Goal: Register for event/course

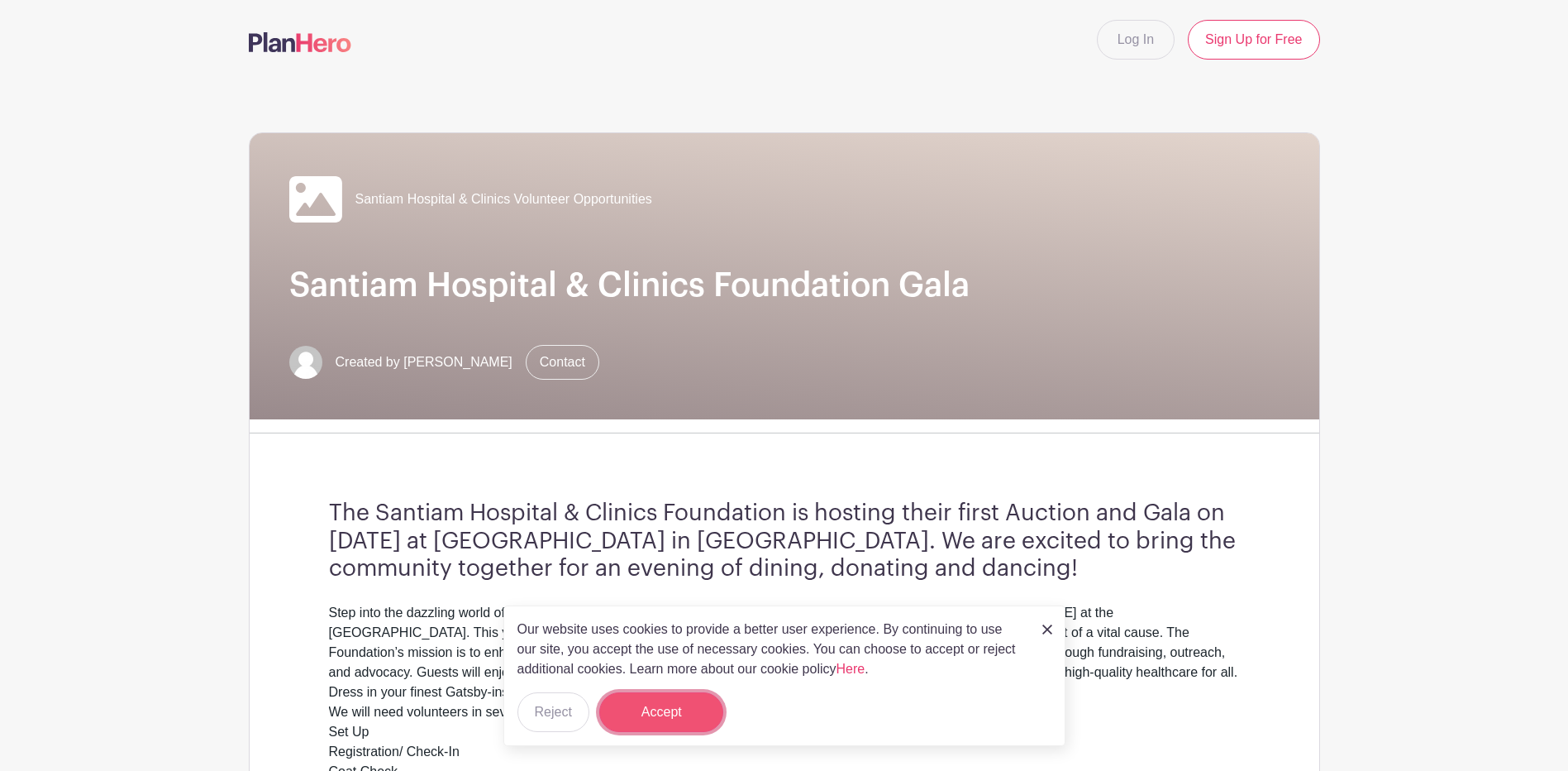
click at [667, 701] on button "Accept" at bounding box center [661, 711] width 124 height 40
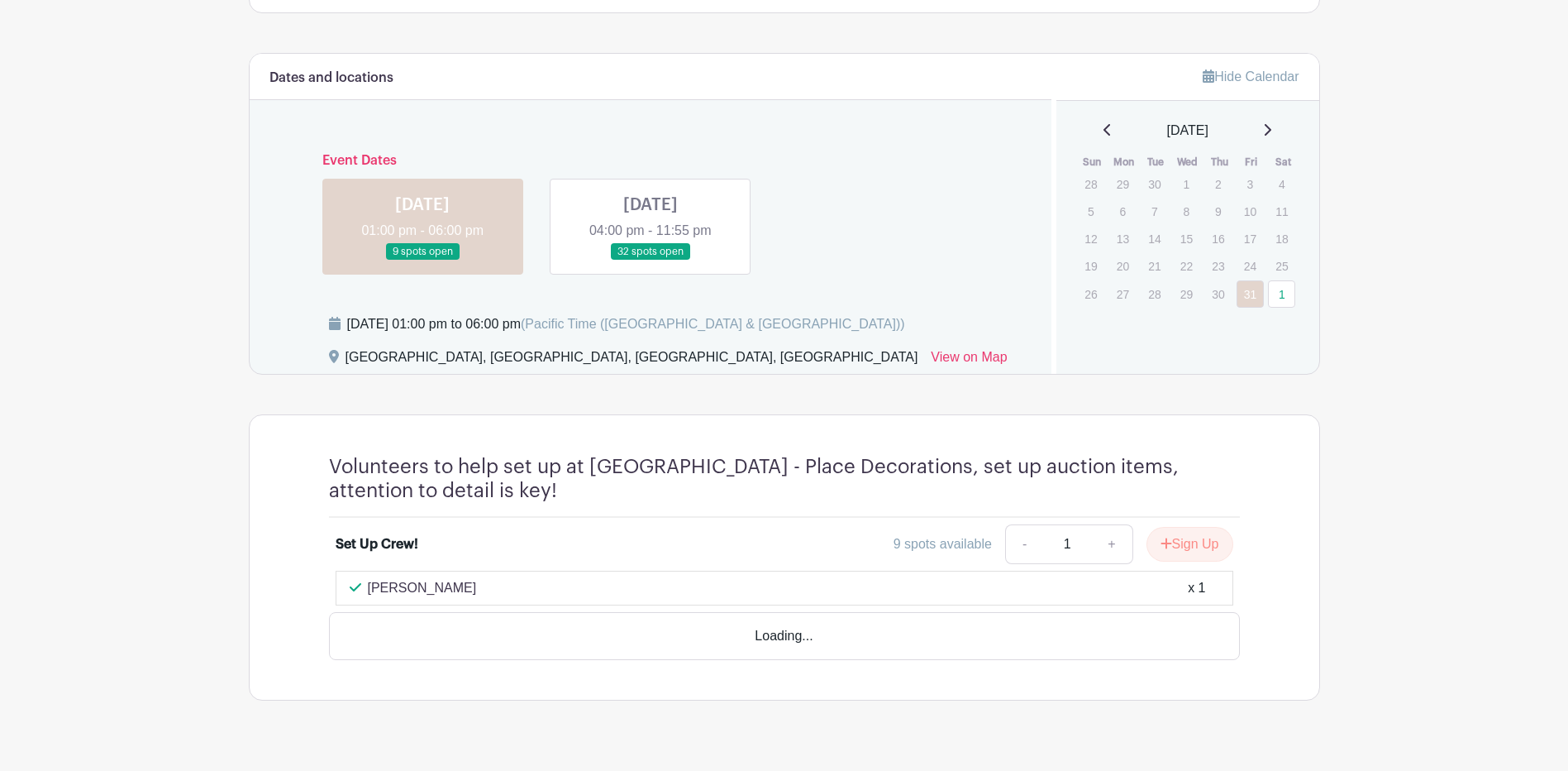
scroll to position [911, 0]
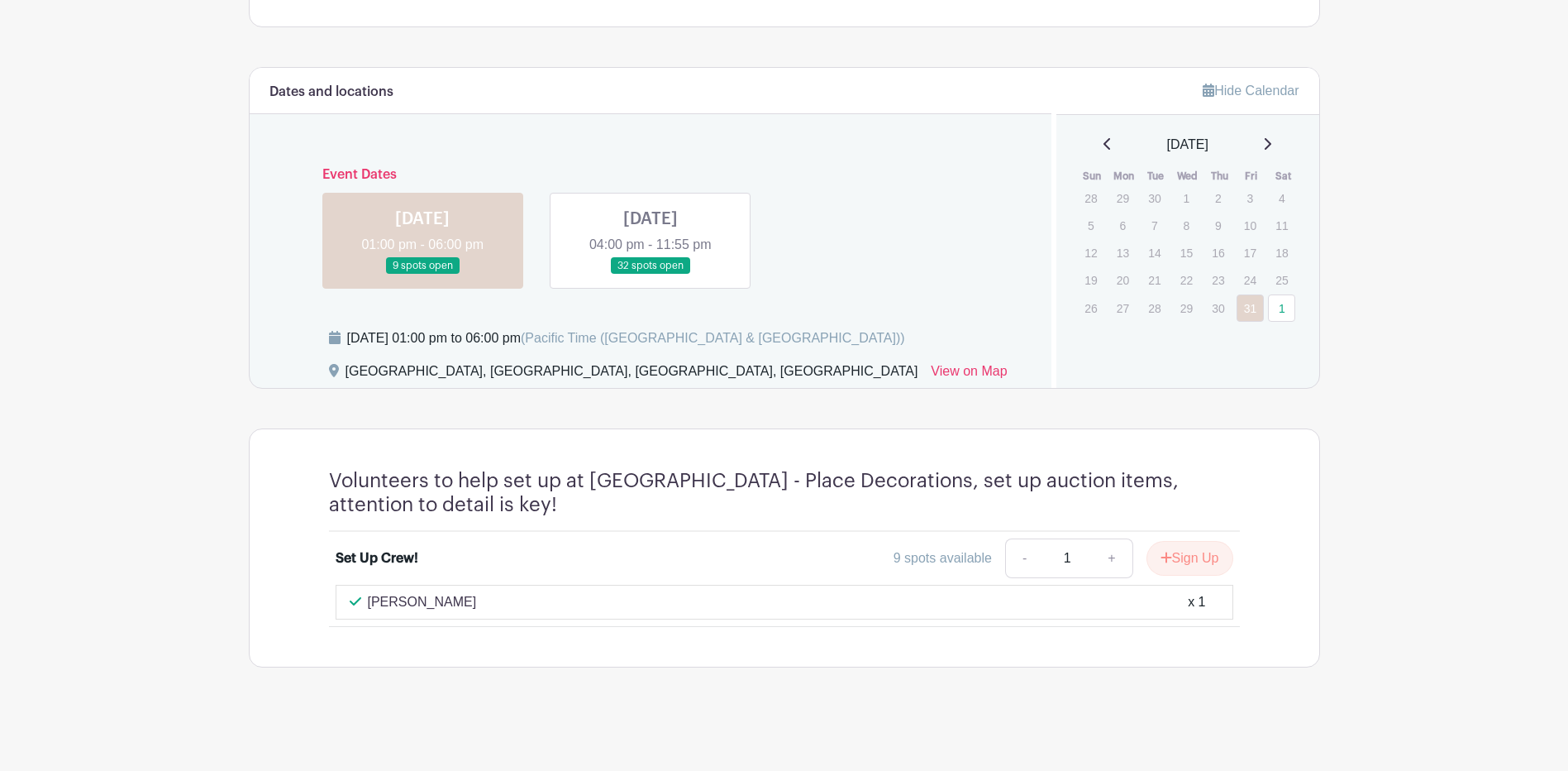
click at [651, 275] on link at bounding box center [651, 275] width 0 height 0
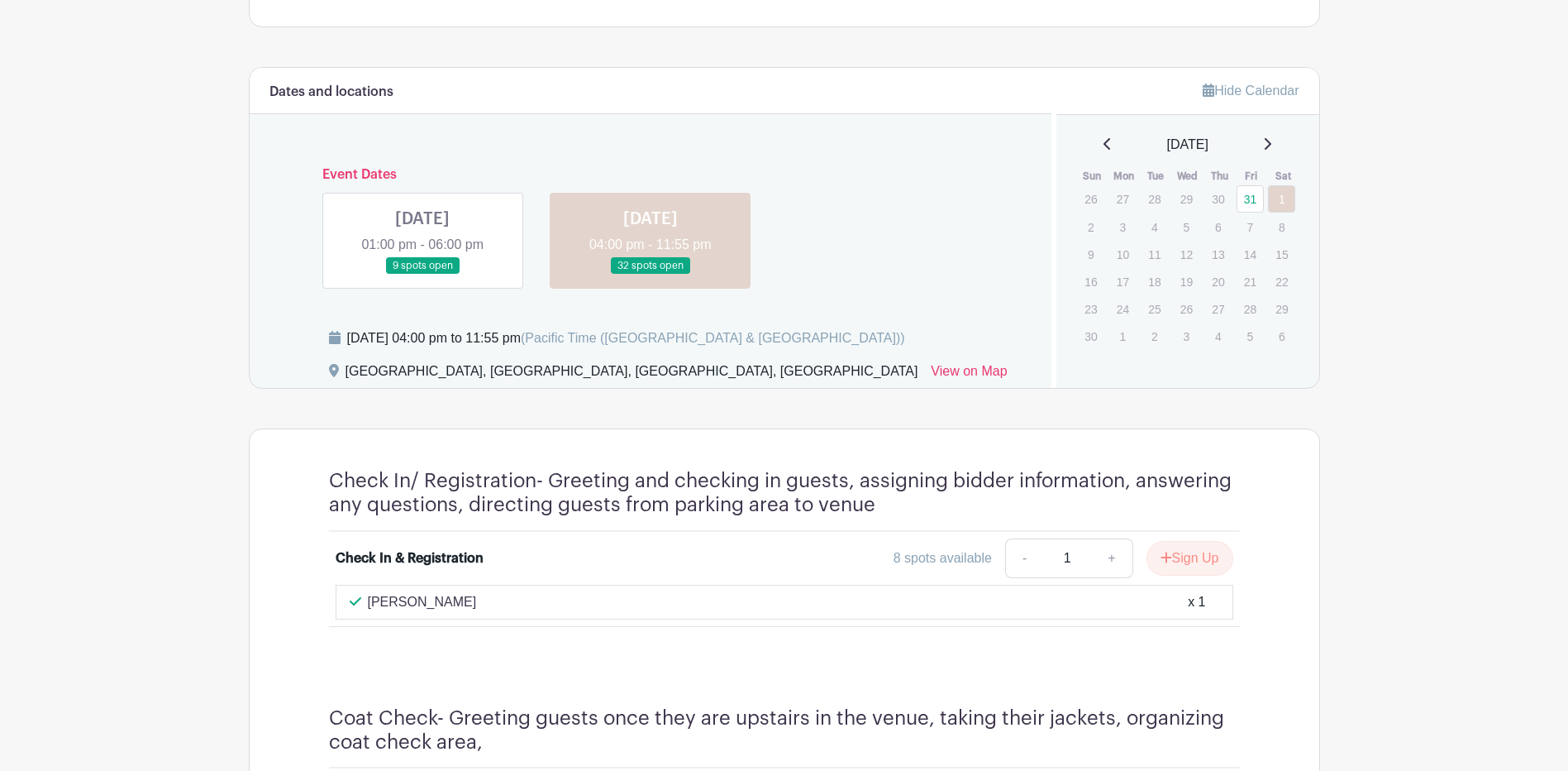
click at [423, 275] on link at bounding box center [423, 275] width 0 height 0
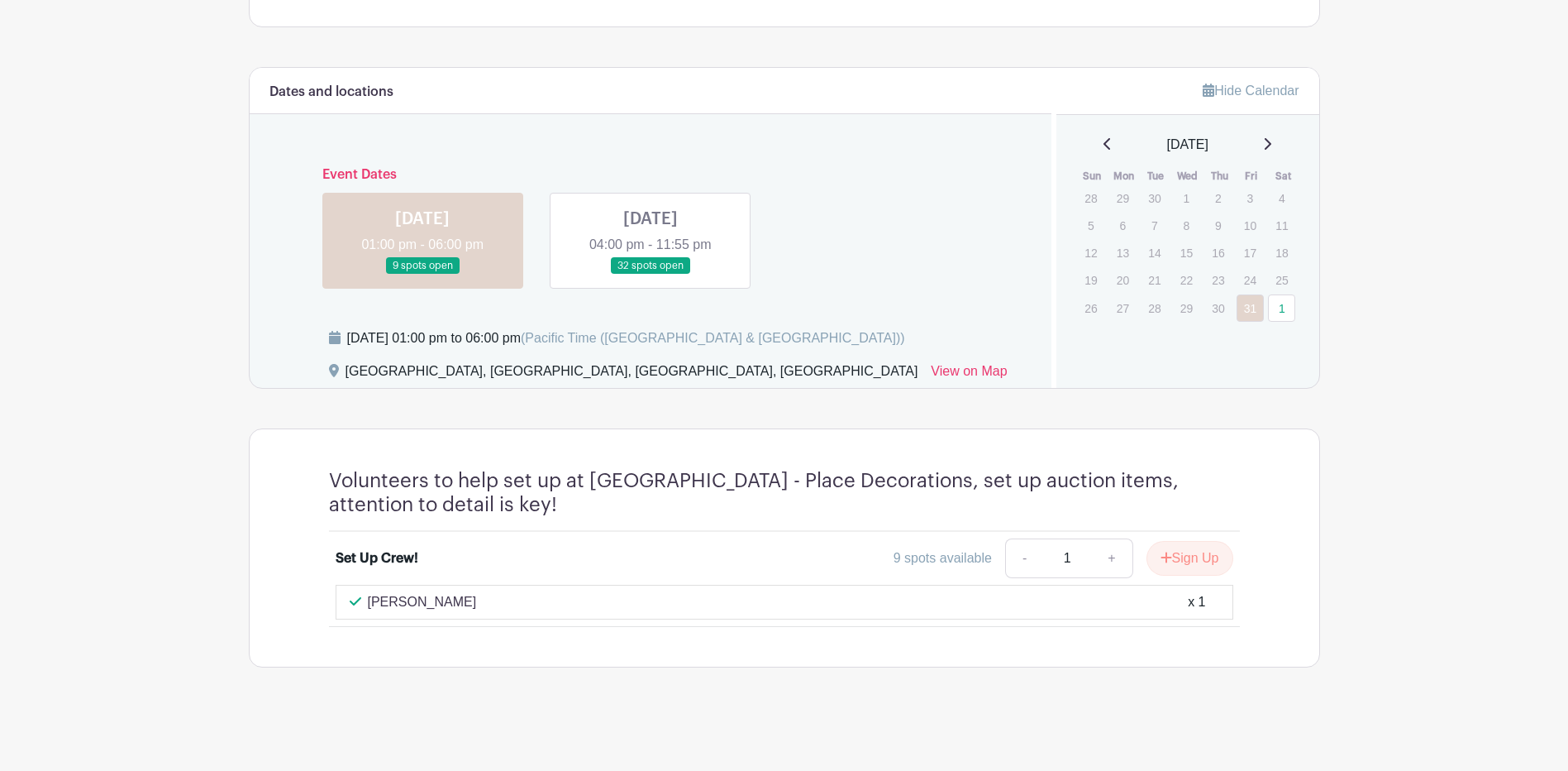
click at [651, 275] on link at bounding box center [651, 275] width 0 height 0
